Goal: Task Accomplishment & Management: Use online tool/utility

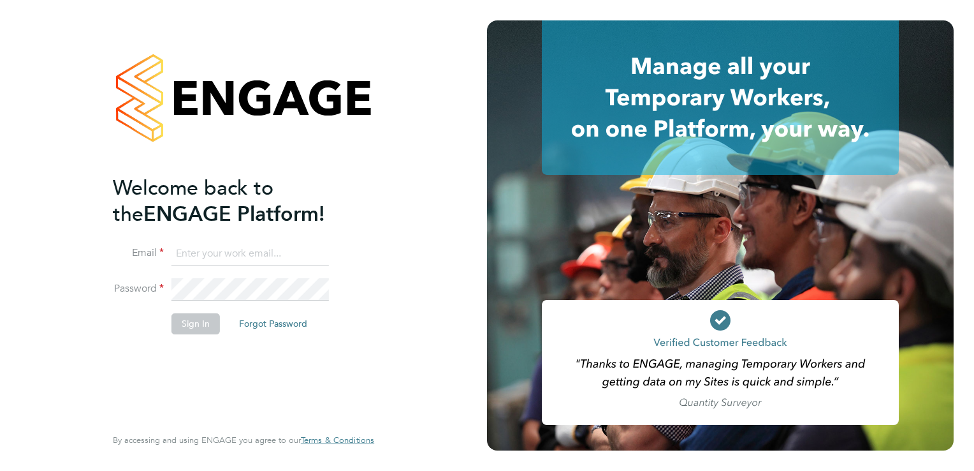
type input "tanyarowse@itsconstruction.co.uk"
click at [191, 326] on button "Sign In" at bounding box center [196, 323] width 48 height 20
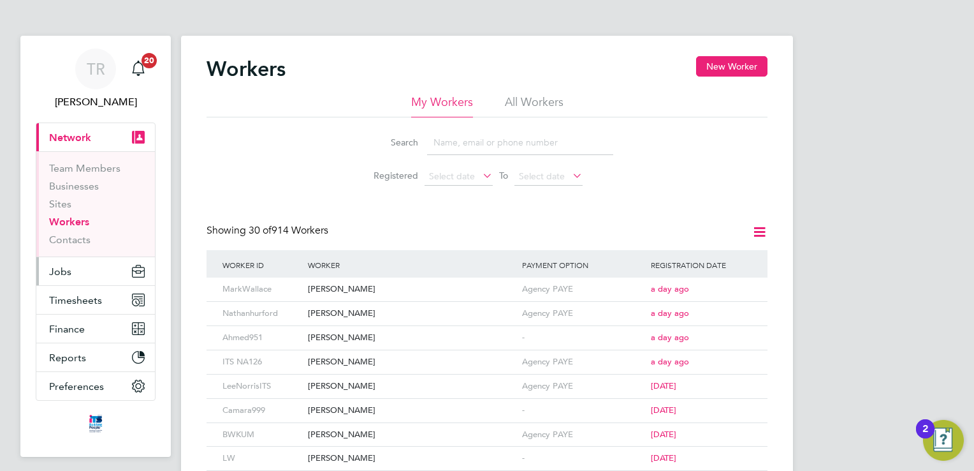
click at [77, 267] on button "Jobs" at bounding box center [95, 271] width 119 height 28
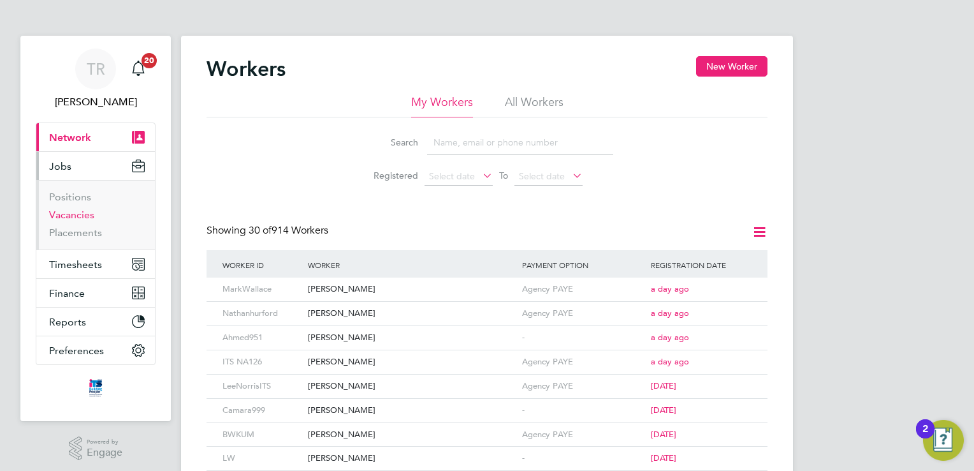
click at [79, 213] on link "Vacancies" at bounding box center [71, 215] width 45 height 12
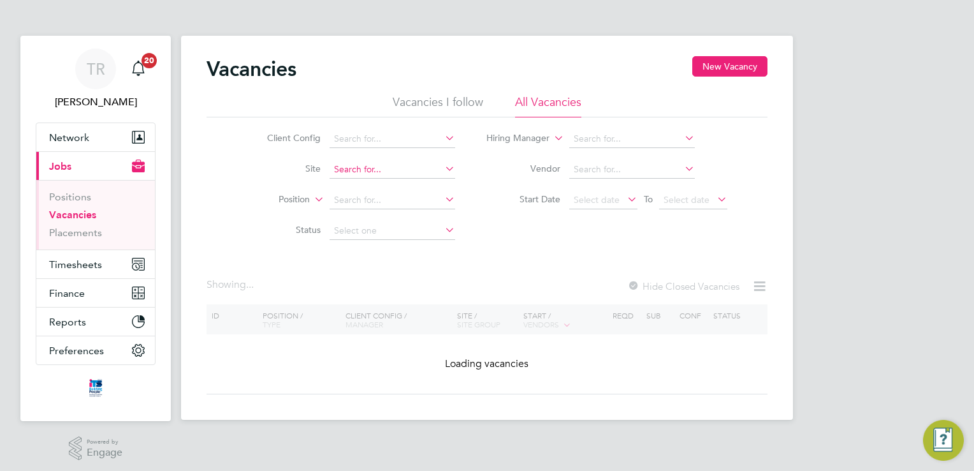
click at [369, 165] on input at bounding box center [393, 170] width 126 height 18
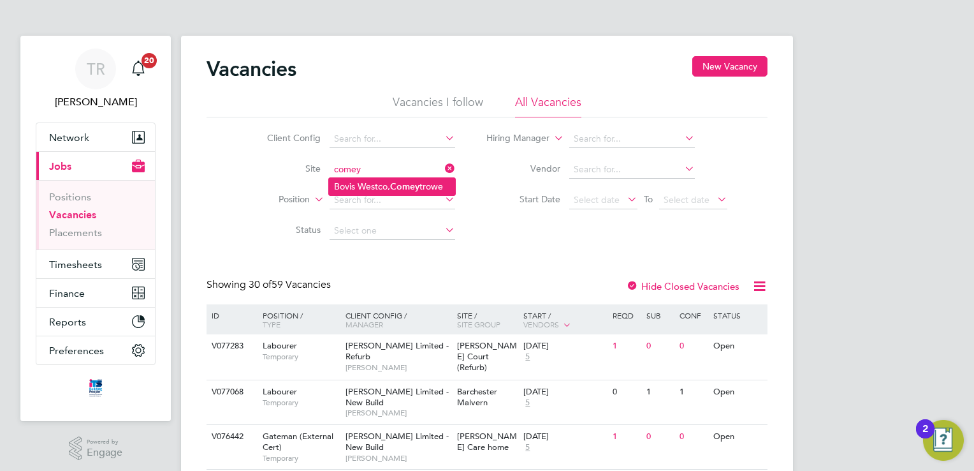
click at [376, 191] on li "Bovis Westco, Comey trowe" at bounding box center [392, 186] width 126 height 17
type input "[PERSON_NAME], Comeytrowe"
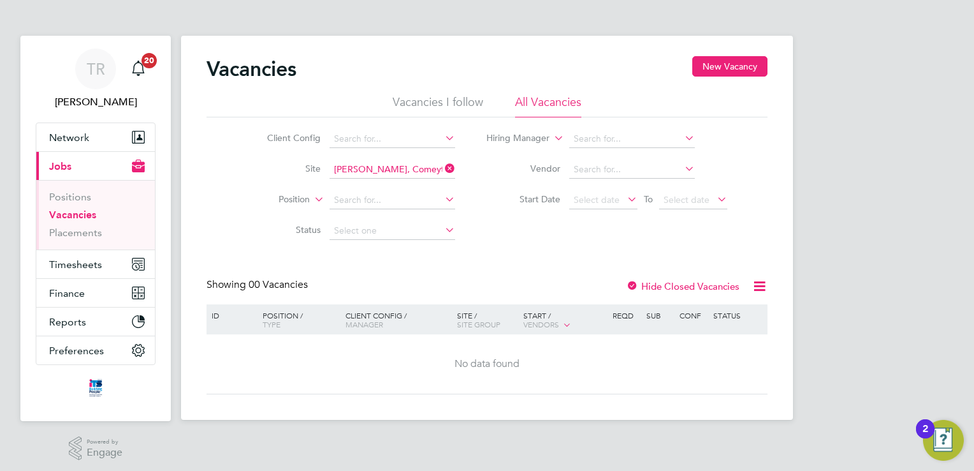
drag, startPoint x: 635, startPoint y: 286, endPoint x: 644, endPoint y: 282, distance: 9.7
click at [635, 286] on div at bounding box center [632, 287] width 13 height 13
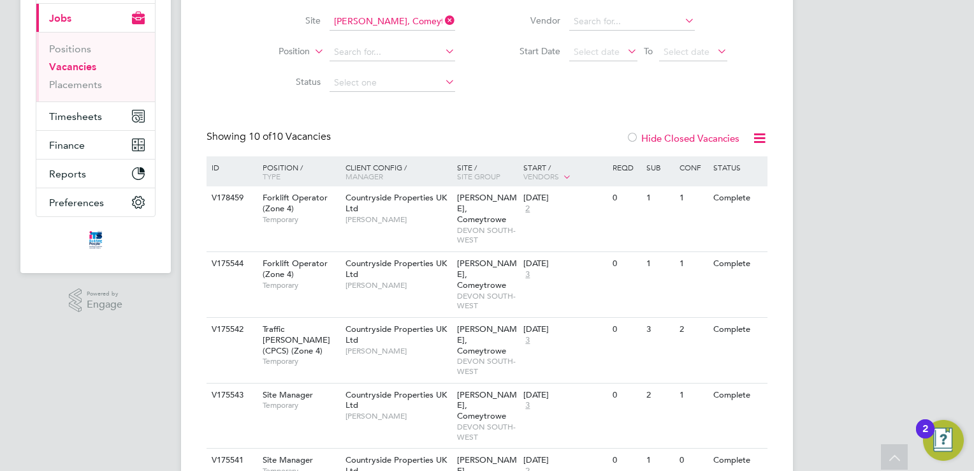
scroll to position [64, 0]
